Goal: Task Accomplishment & Management: Use online tool/utility

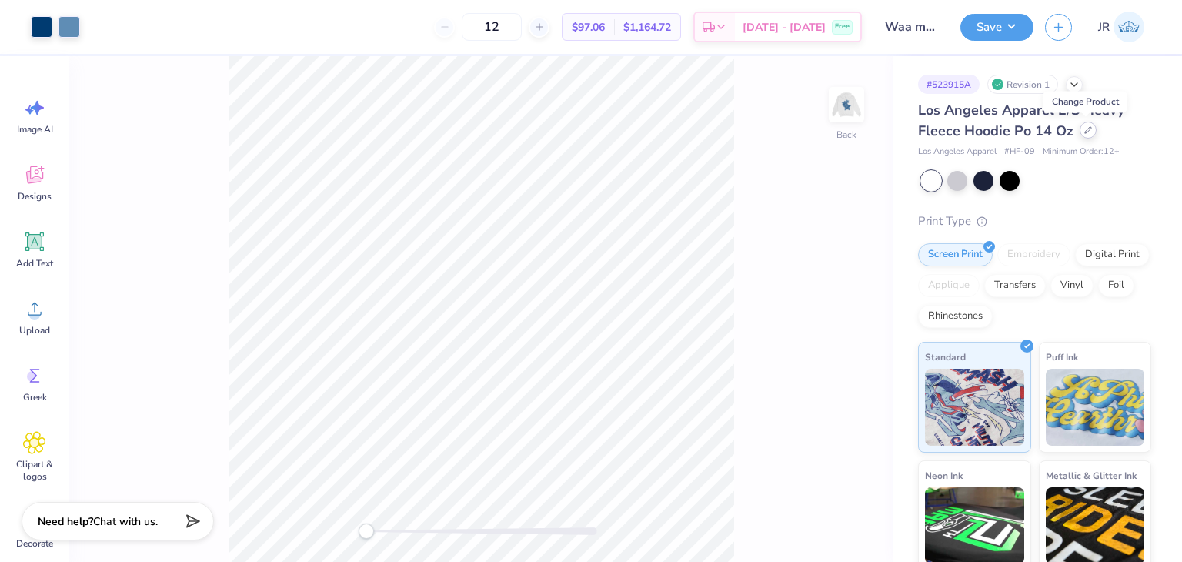
click at [1085, 134] on div at bounding box center [1087, 130] width 17 height 17
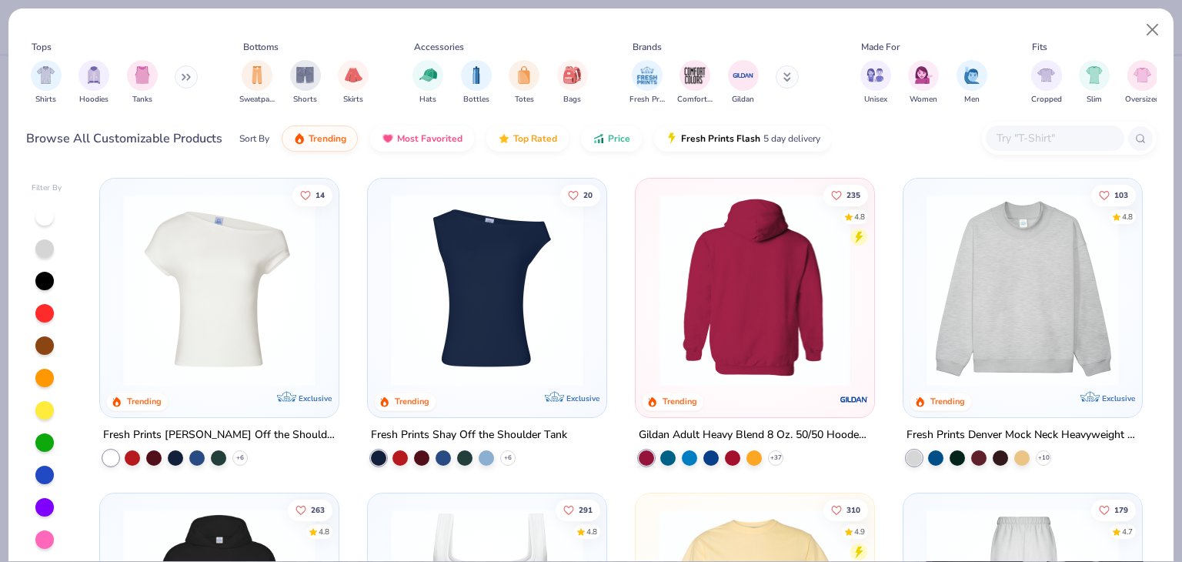
click at [651, 271] on img at bounding box center [547, 290] width 208 height 192
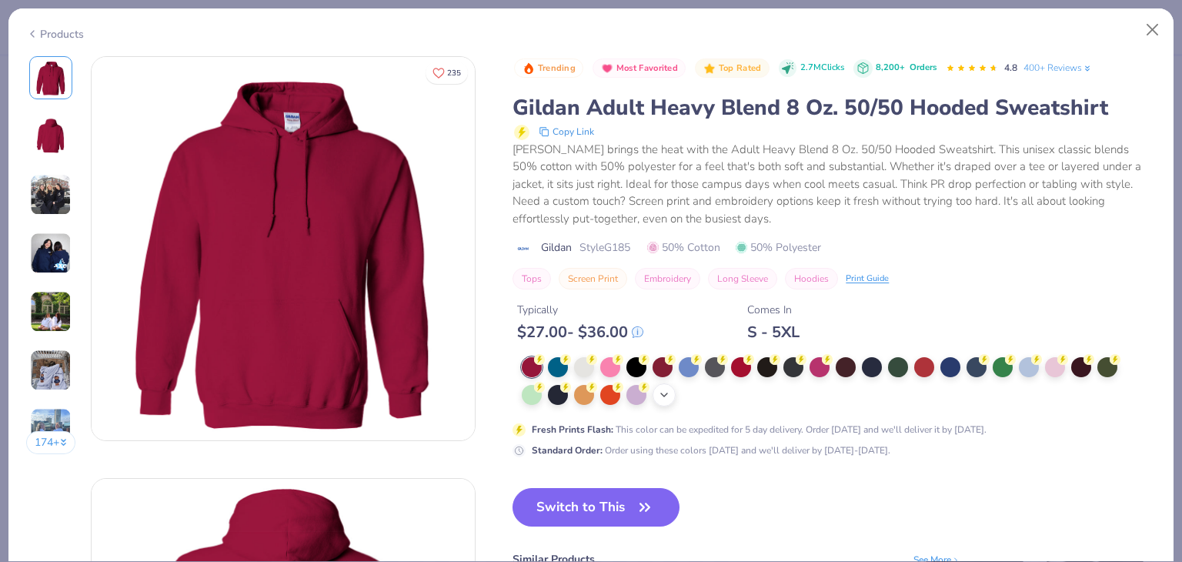
scroll to position [49, 0]
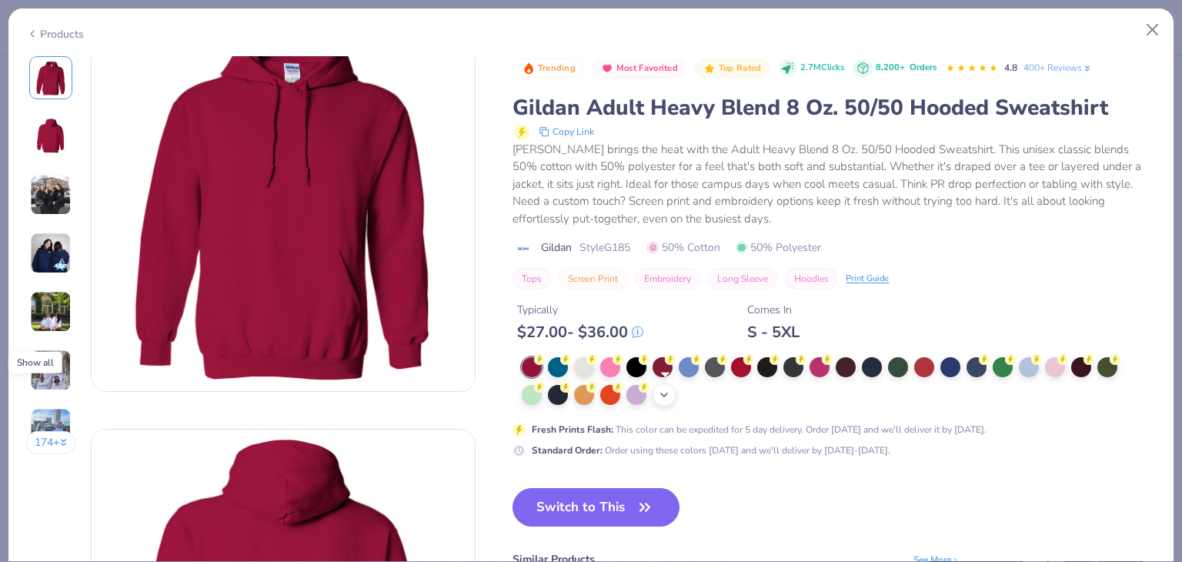
click at [668, 391] on icon at bounding box center [664, 395] width 12 height 12
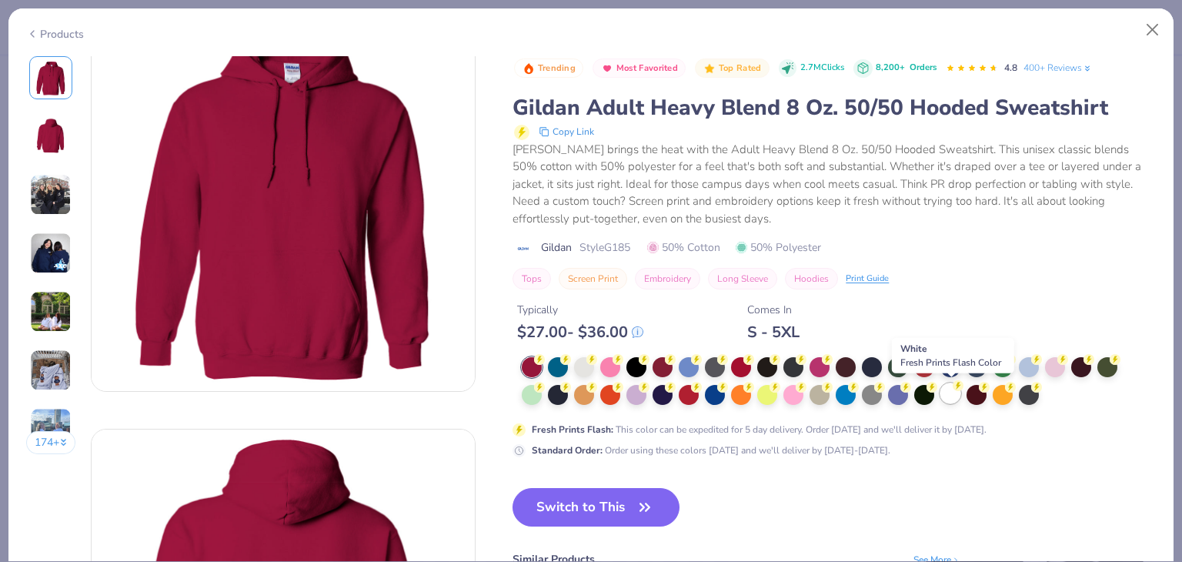
click at [960, 394] on div at bounding box center [950, 393] width 20 height 20
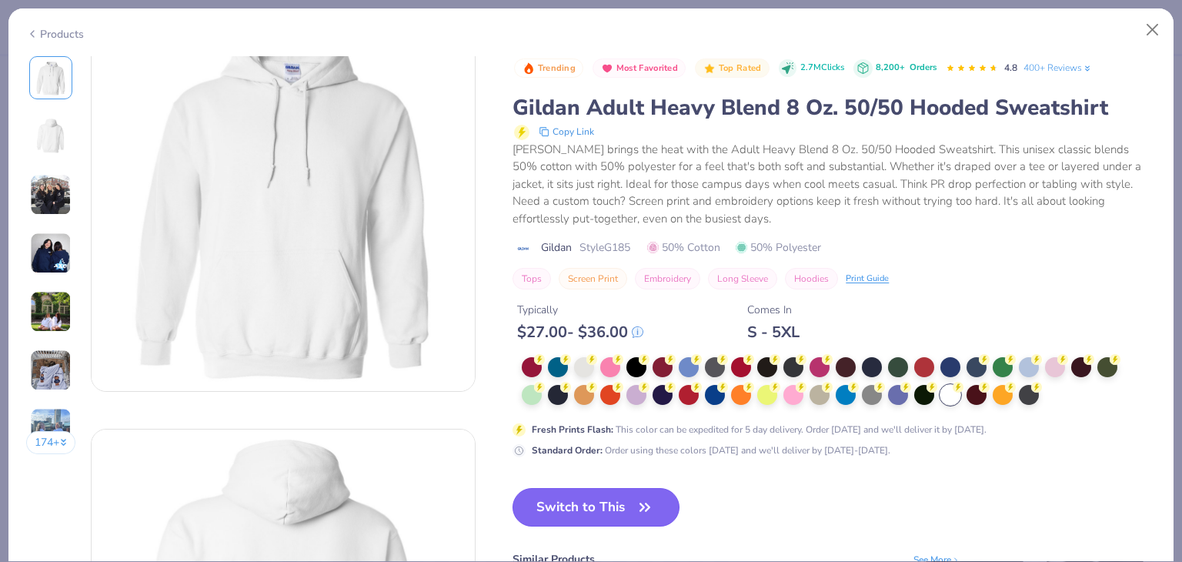
click at [619, 502] on button "Switch to This" at bounding box center [595, 507] width 167 height 38
click at [646, 515] on icon "button" at bounding box center [645, 507] width 22 height 22
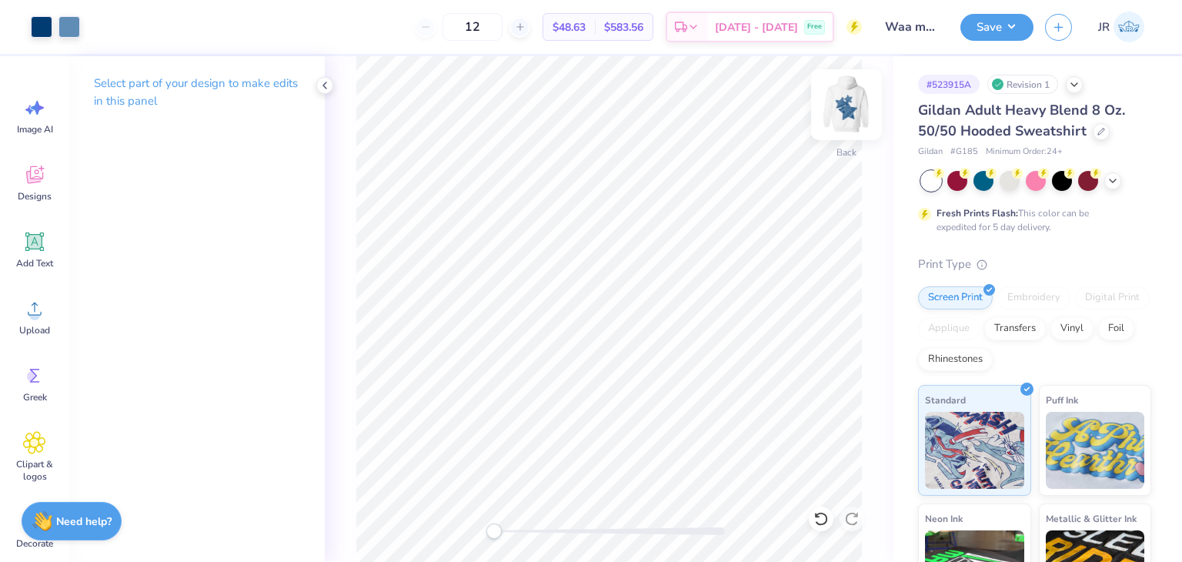
click at [844, 105] on img at bounding box center [847, 105] width 62 height 62
click at [985, 19] on button "Save" at bounding box center [996, 25] width 73 height 27
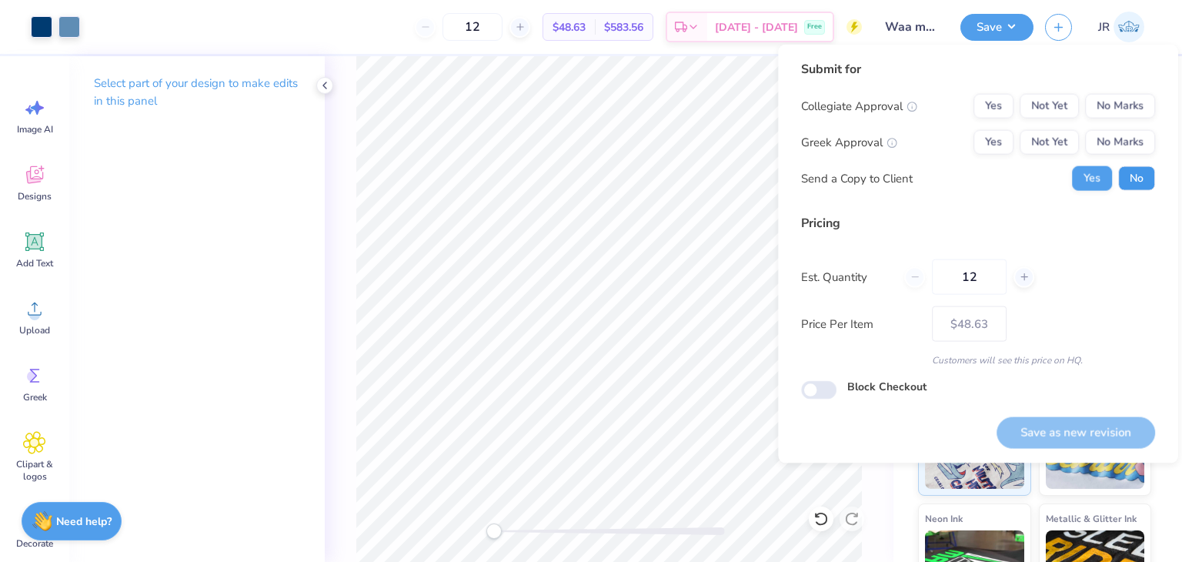
click at [1126, 170] on button "No" at bounding box center [1136, 178] width 37 height 25
click at [998, 102] on button "Yes" at bounding box center [993, 106] width 40 height 25
click at [995, 135] on button "Yes" at bounding box center [993, 142] width 40 height 25
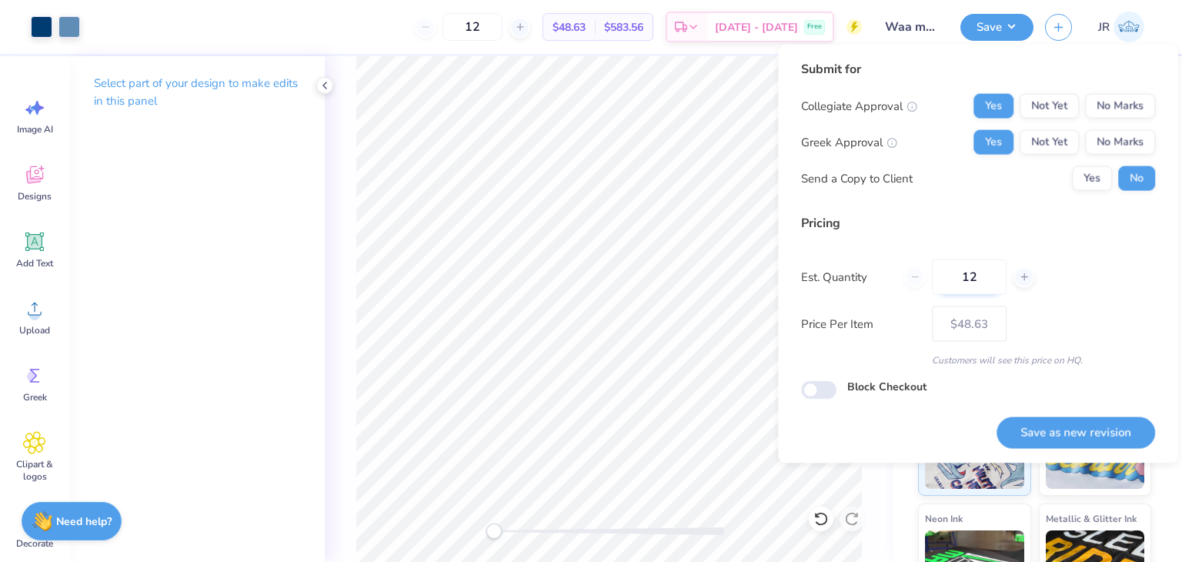
click at [982, 284] on input "12" at bounding box center [969, 276] width 75 height 35
type input "1"
type input "0"
type input "030"
type input "30"
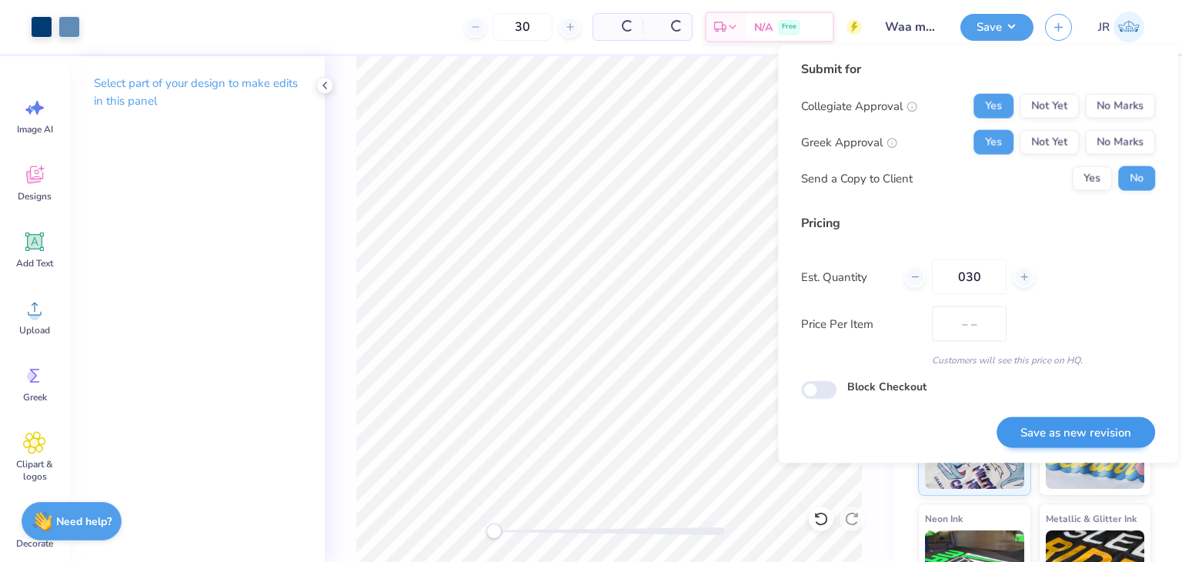
type input "$33.59"
type input "030"
click at [1079, 432] on button "Save as new revision" at bounding box center [1075, 432] width 158 height 32
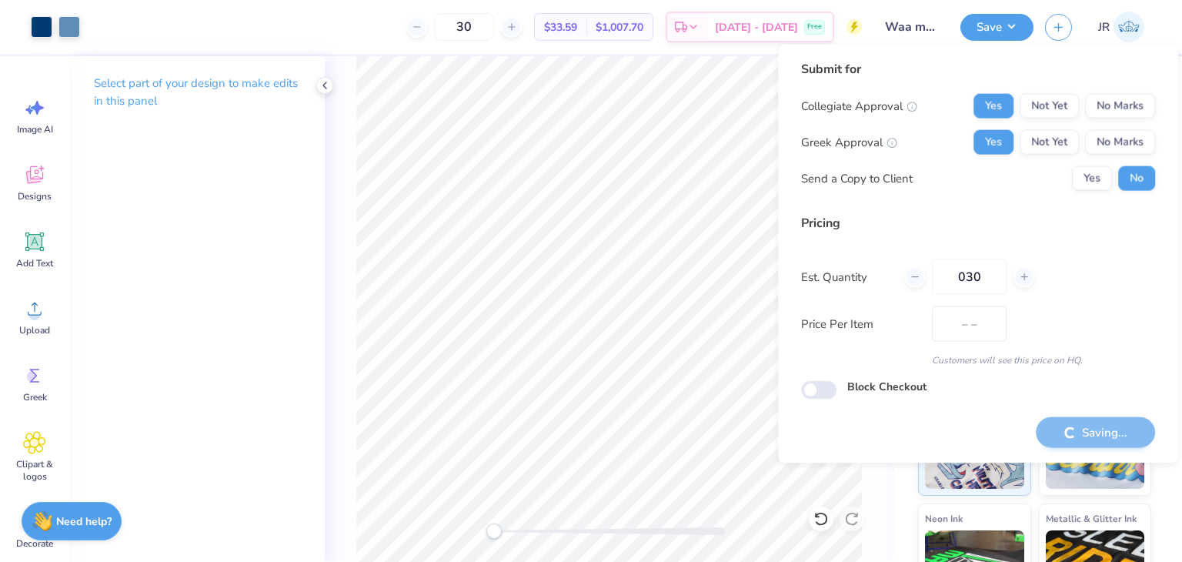
type input "$33.59"
